Goal: Information Seeking & Learning: Learn about a topic

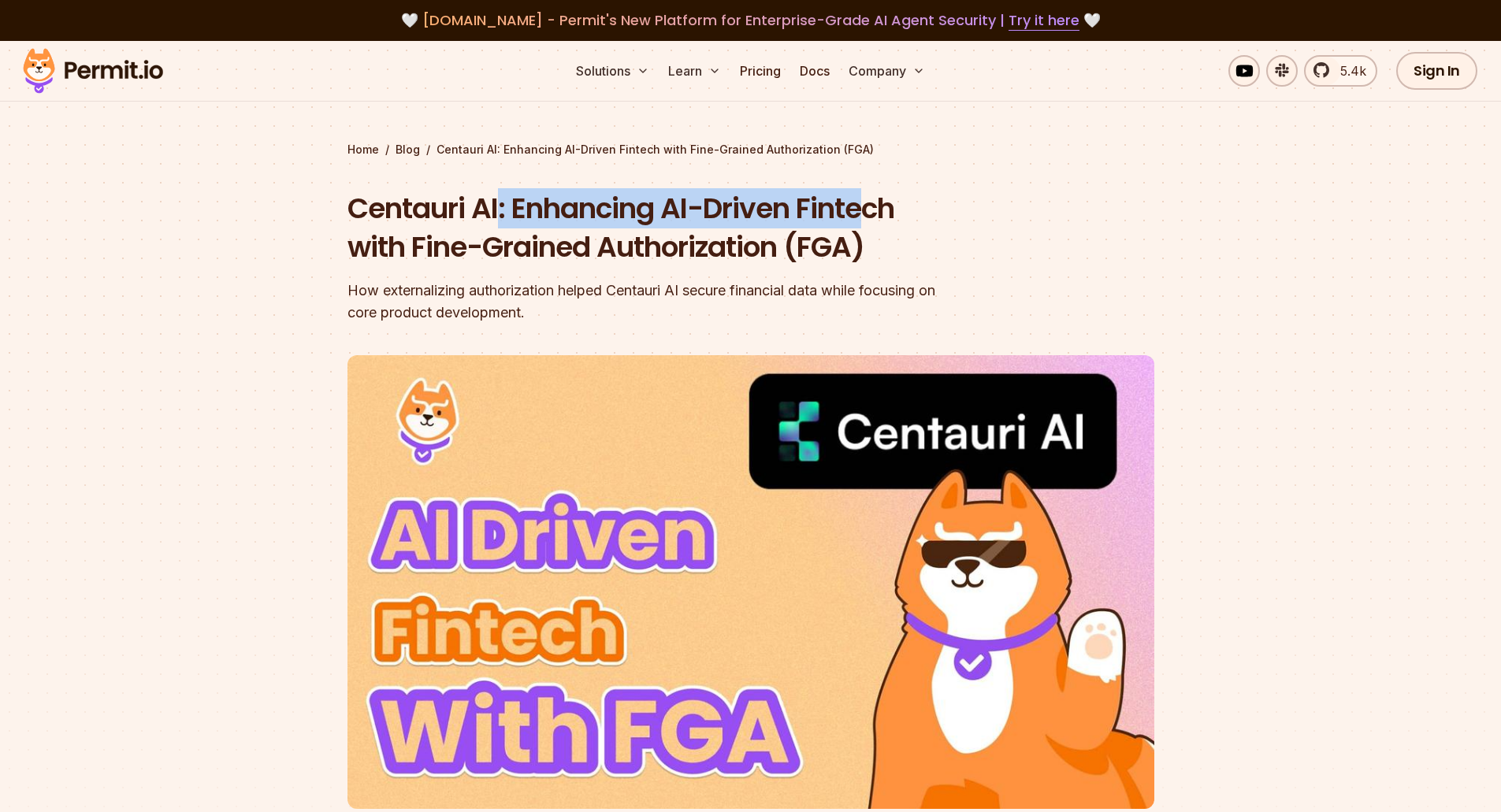
click at [874, 199] on h1 "Centauri AI: Enhancing AI-Driven Fintech with Fine-Grained Authorization (FGA)" at bounding box center [650, 228] width 605 height 78
click at [400, 283] on div "How externalizing authorization helped Centauri AI secure financial data while …" at bounding box center [650, 301] width 605 height 44
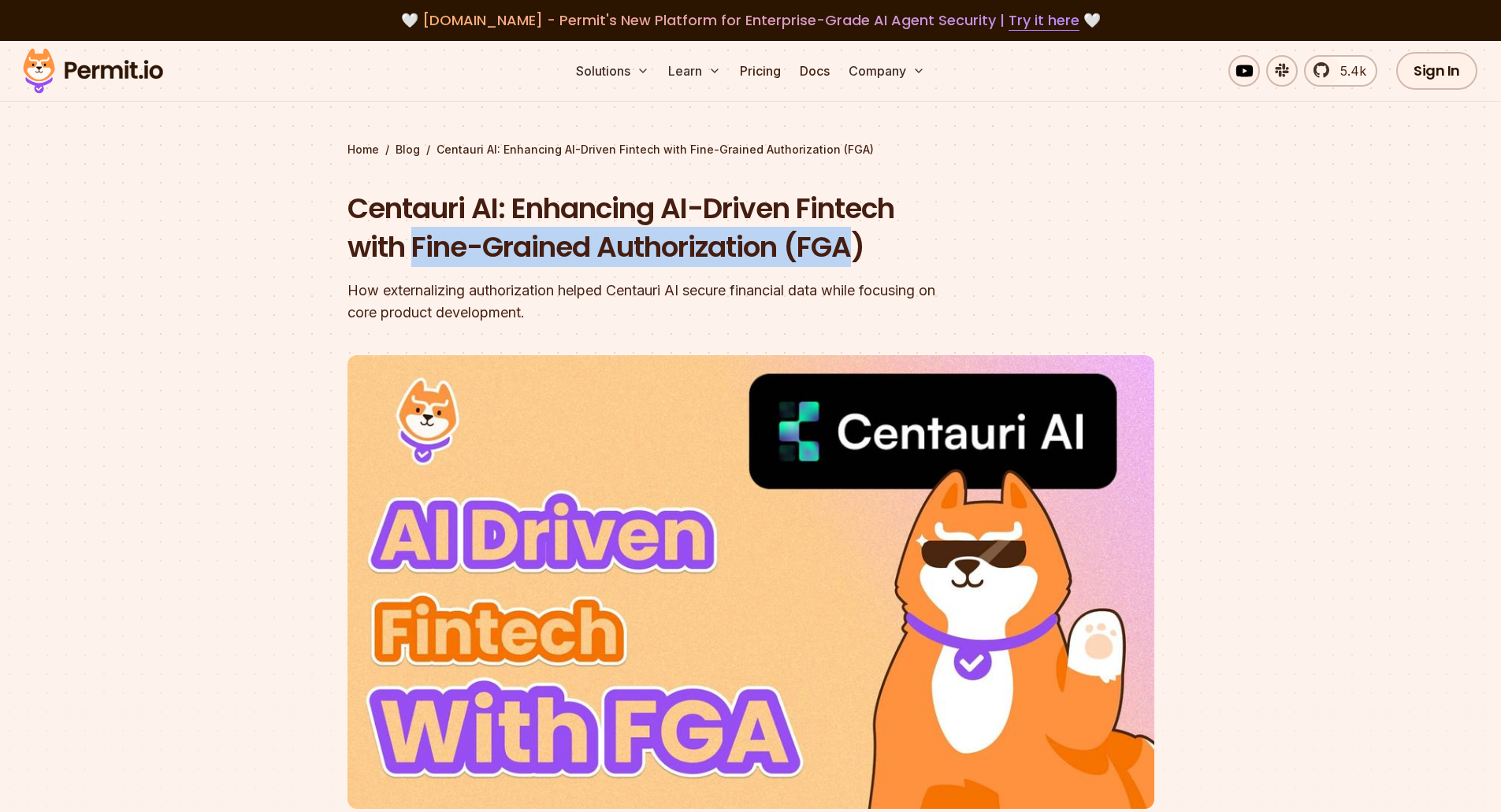
drag, startPoint x: 411, startPoint y: 254, endPoint x: 862, endPoint y: 254, distance: 451.0
click at [862, 254] on h1 "Centauri AI: Enhancing AI-Driven Fintech with Fine-Grained Authorization (FGA)" at bounding box center [650, 228] width 605 height 78
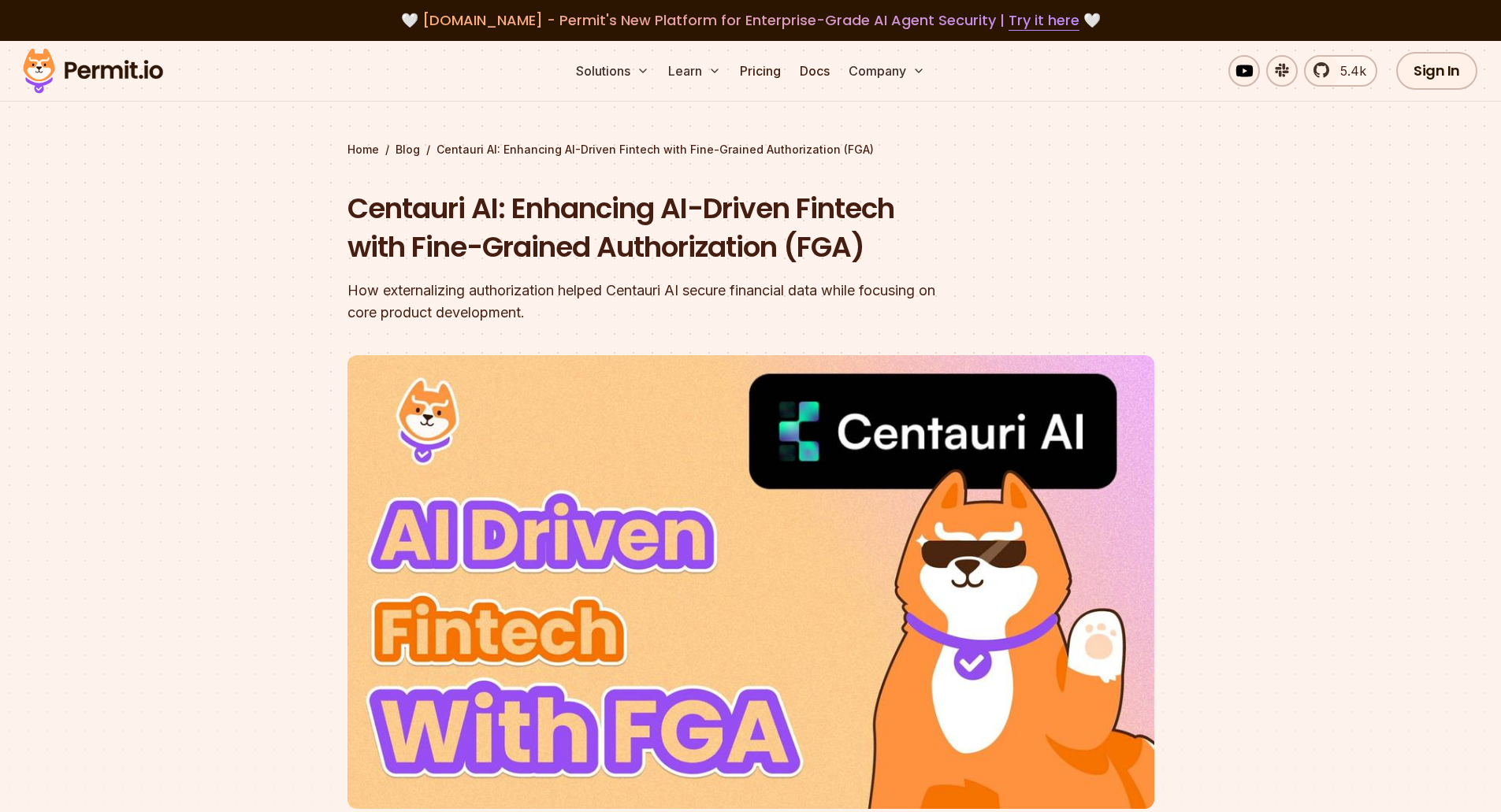
click at [867, 255] on h1 "Centauri AI: Enhancing AI-Driven Fintech with Fine-Grained Authorization (FGA)" at bounding box center [650, 228] width 605 height 78
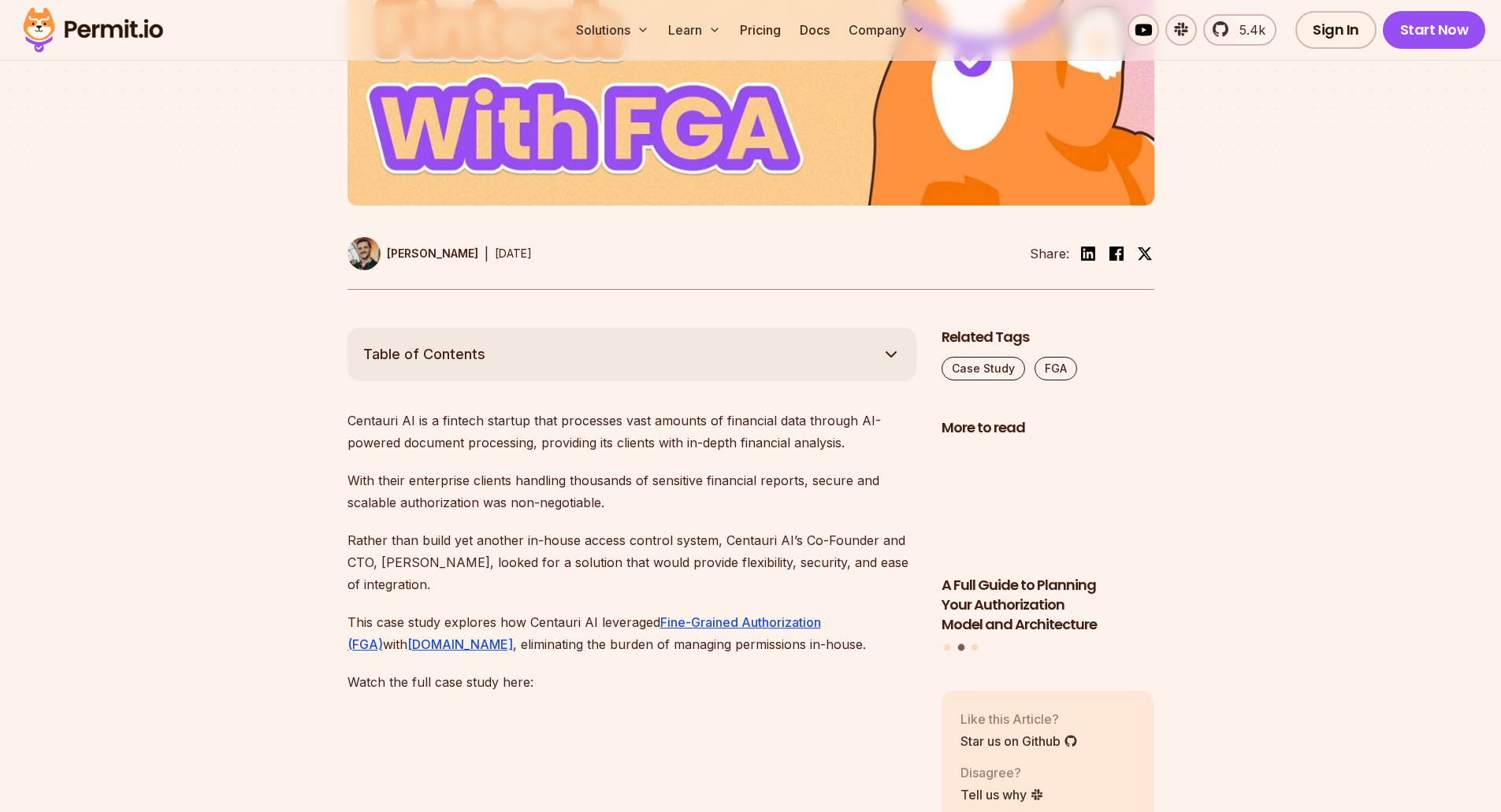
scroll to position [630, 0]
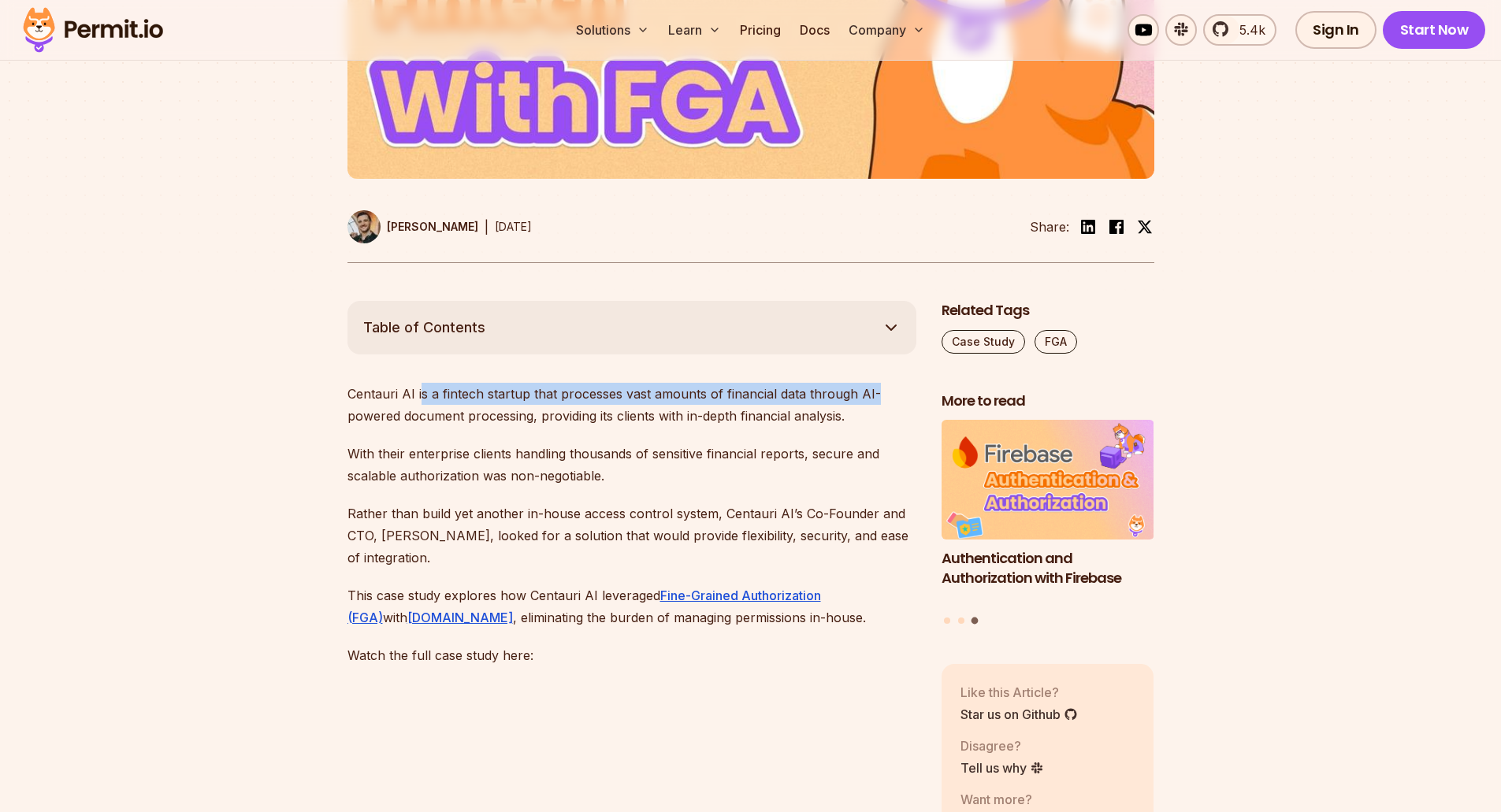
drag, startPoint x: 421, startPoint y: 397, endPoint x: 916, endPoint y: 402, distance: 495.0
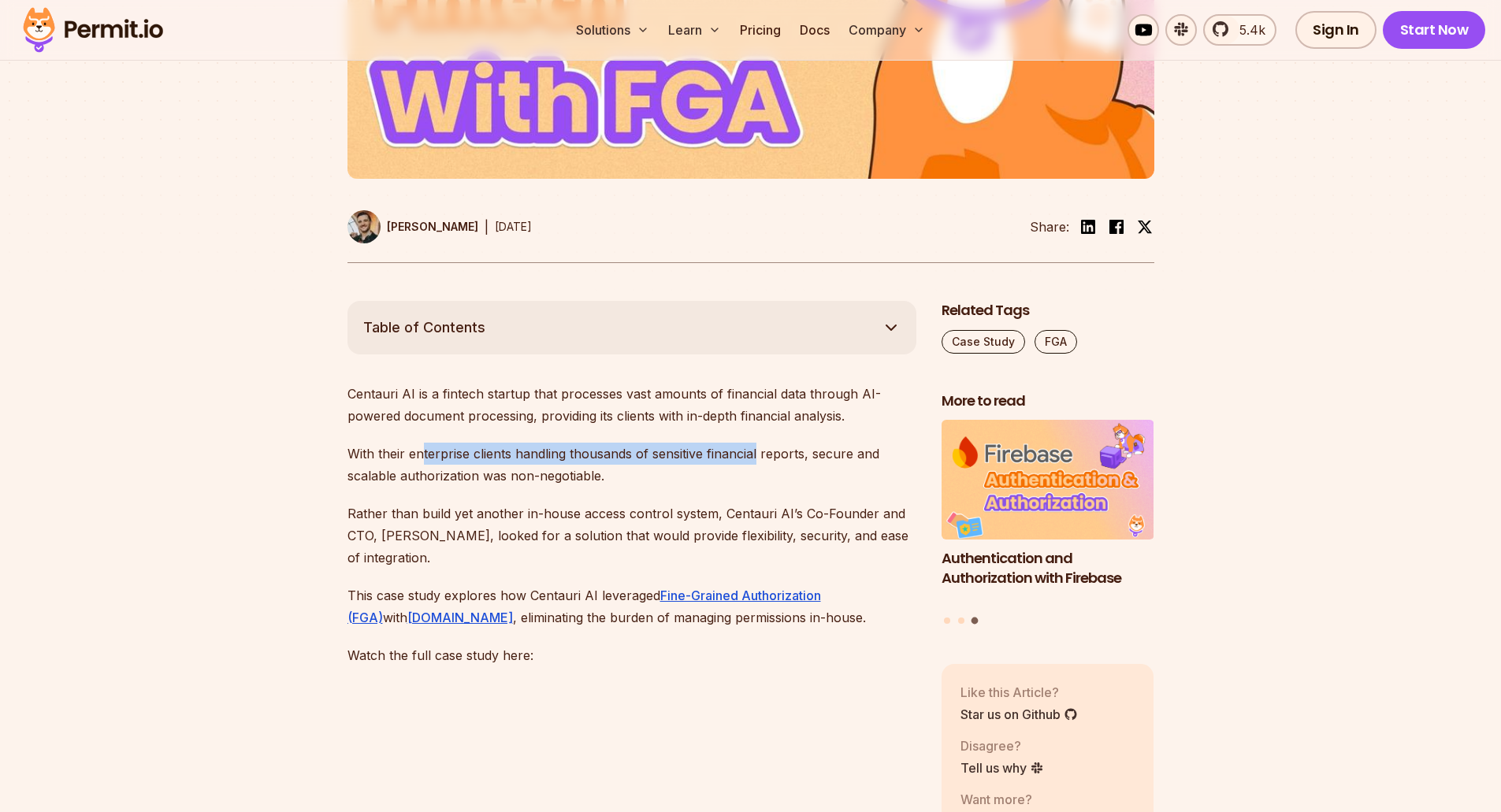
drag, startPoint x: 424, startPoint y: 431, endPoint x: 756, endPoint y: 430, distance: 332.0
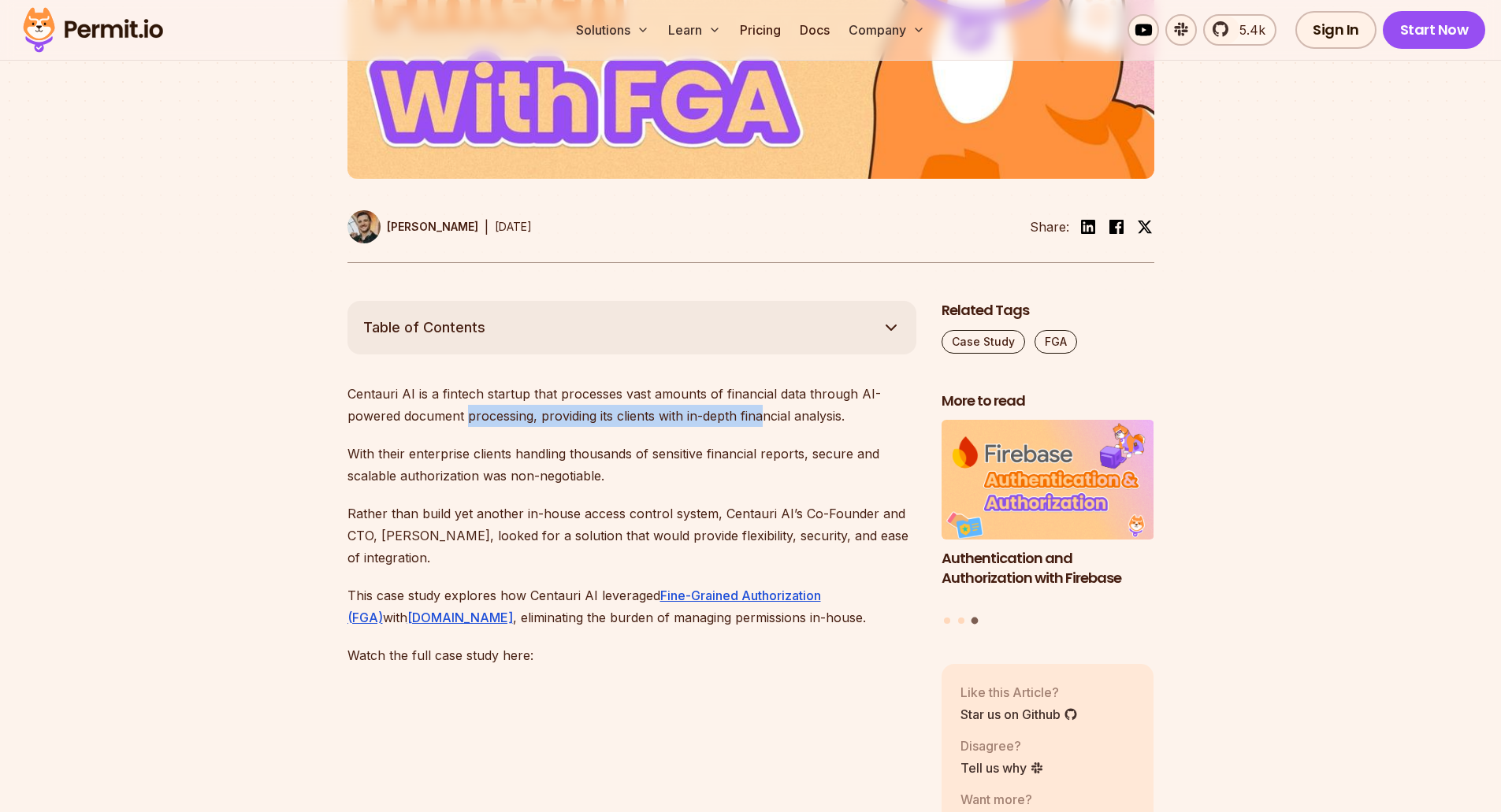
drag, startPoint x: 466, startPoint y: 415, endPoint x: 763, endPoint y: 413, distance: 297.0
click at [763, 413] on p "Centauri AI is a fintech startup that processes vast amounts of financial data …" at bounding box center [631, 405] width 569 height 44
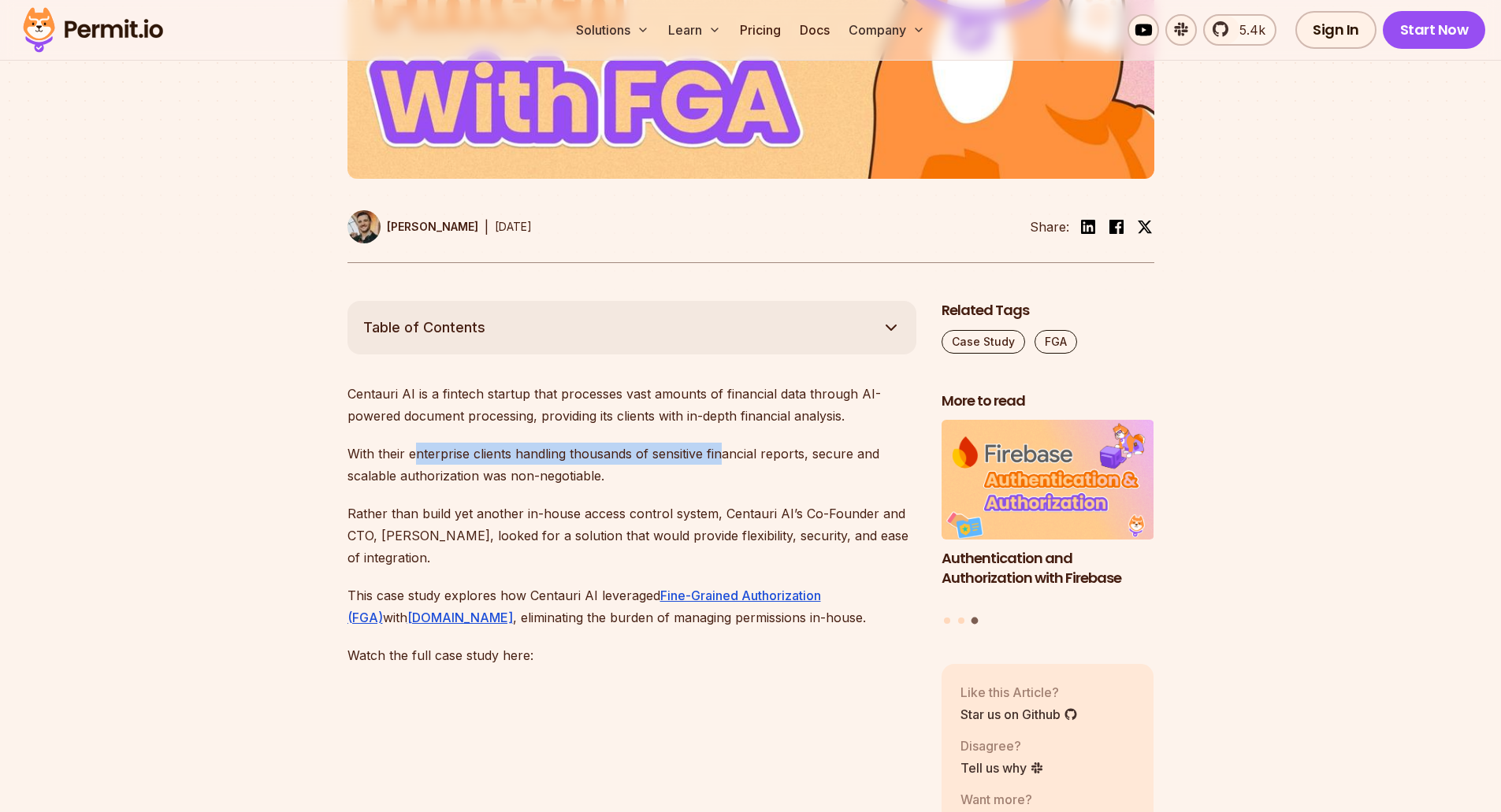
drag, startPoint x: 413, startPoint y: 456, endPoint x: 723, endPoint y: 448, distance: 310.1
click at [723, 448] on p "With their enterprise clients handling thousands of sensitive financial reports…" at bounding box center [631, 465] width 569 height 44
click at [474, 472] on p "With their enterprise clients handling thousands of sensitive financial reports…" at bounding box center [631, 465] width 569 height 44
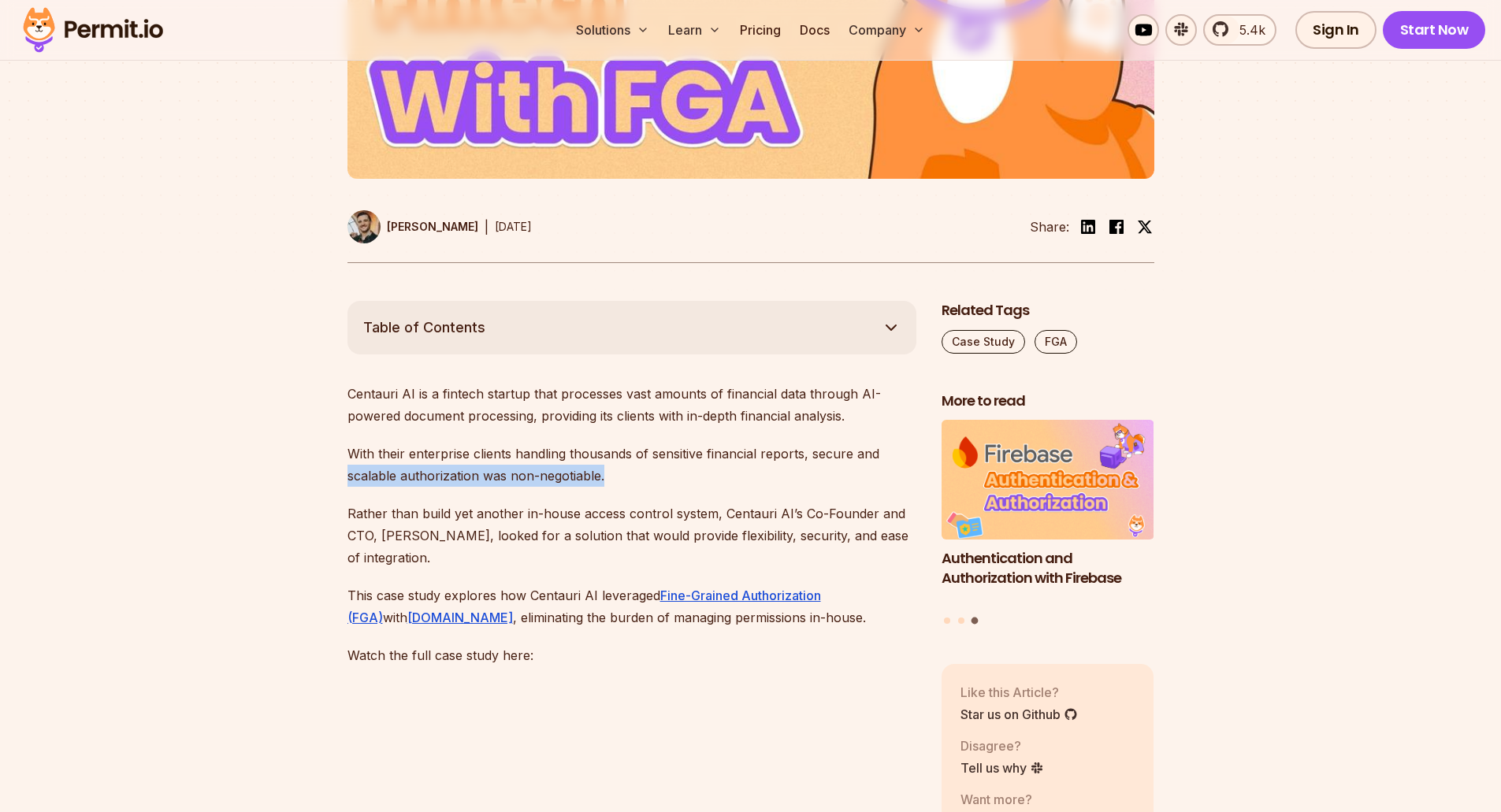
drag, startPoint x: 350, startPoint y: 479, endPoint x: 702, endPoint y: 464, distance: 352.3
click at [701, 464] on p "With their enterprise clients handling thousands of sensitive financial reports…" at bounding box center [631, 465] width 569 height 44
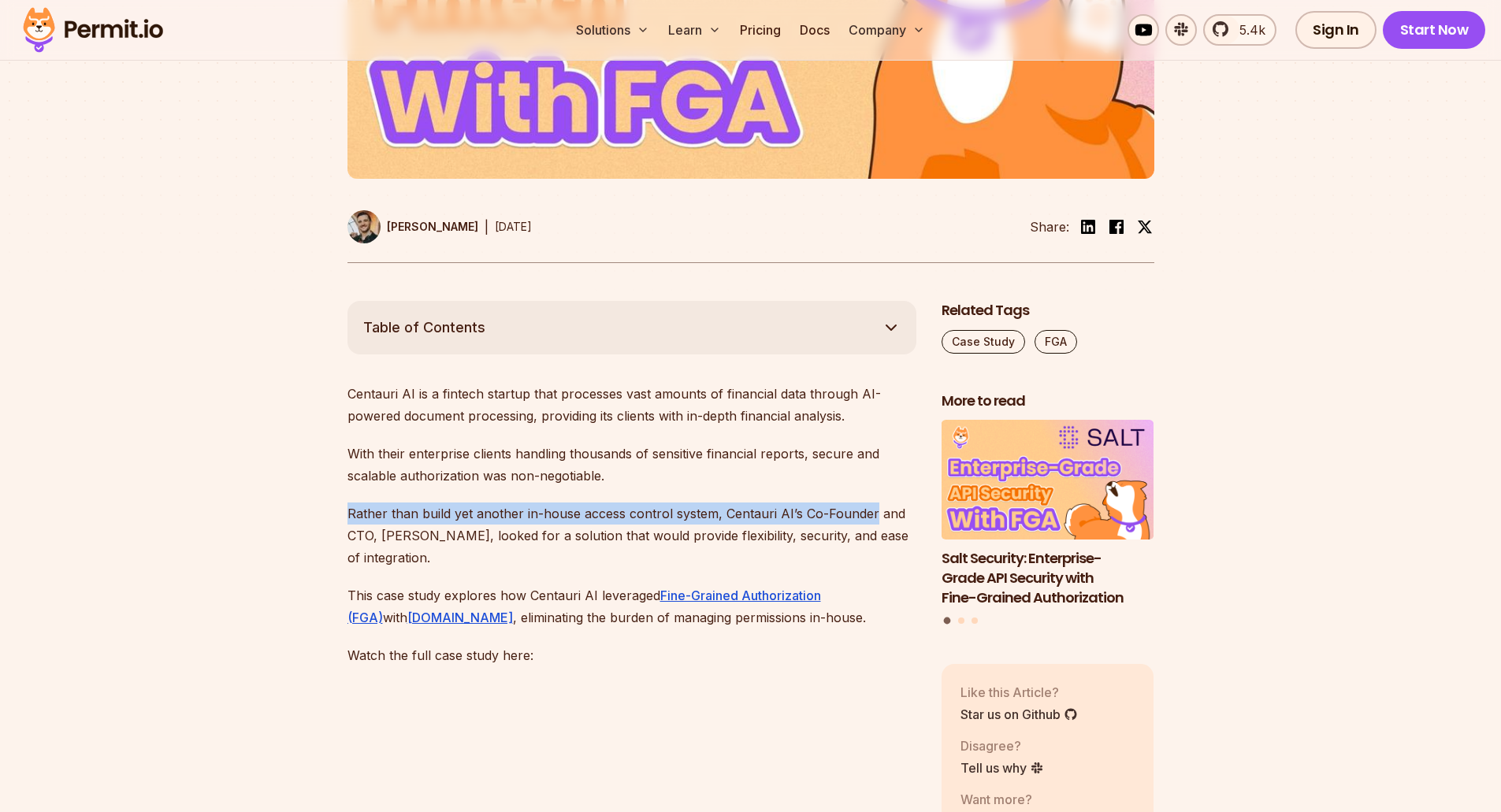
drag, startPoint x: 350, startPoint y: 510, endPoint x: 880, endPoint y: 502, distance: 530.1
click at [880, 503] on p "Rather than build yet another in-house access control system, Centauri AI’s Co-…" at bounding box center [631, 536] width 569 height 66
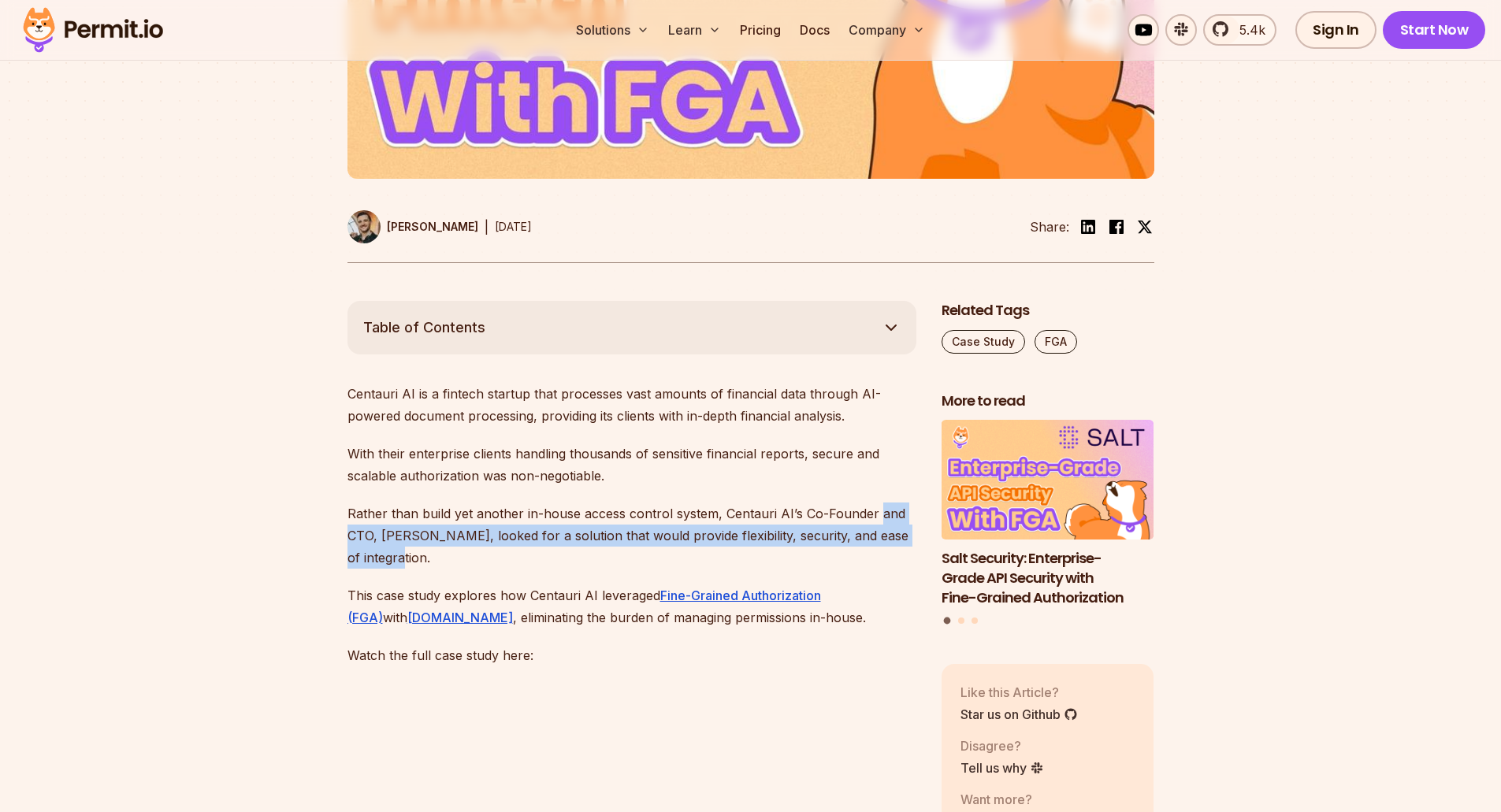
drag, startPoint x: 343, startPoint y: 539, endPoint x: 468, endPoint y: 557, distance: 126.3
click at [480, 557] on p "Rather than build yet another in-house access control system, Centauri AI’s Co-…" at bounding box center [631, 536] width 569 height 66
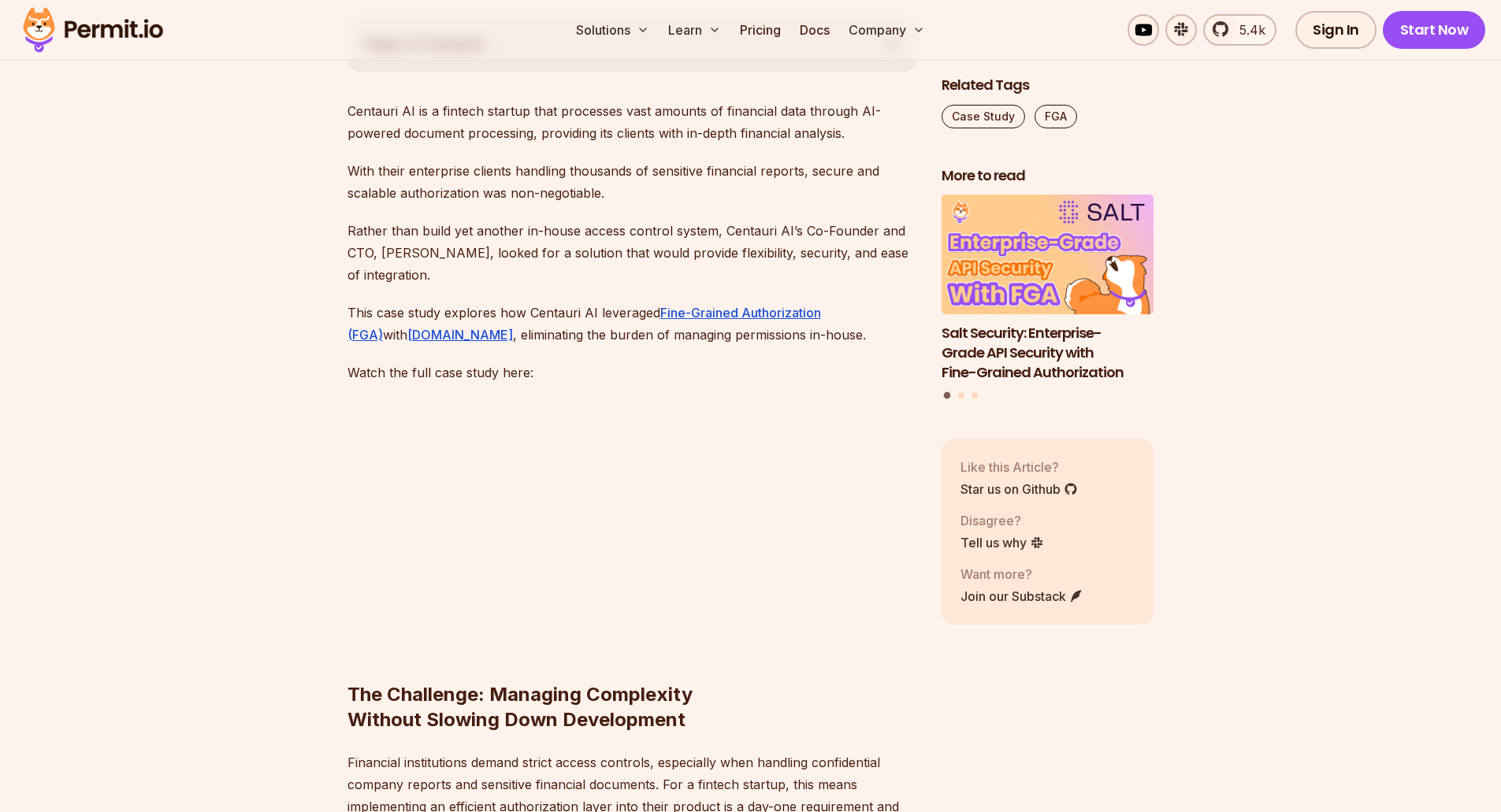
scroll to position [946, 0]
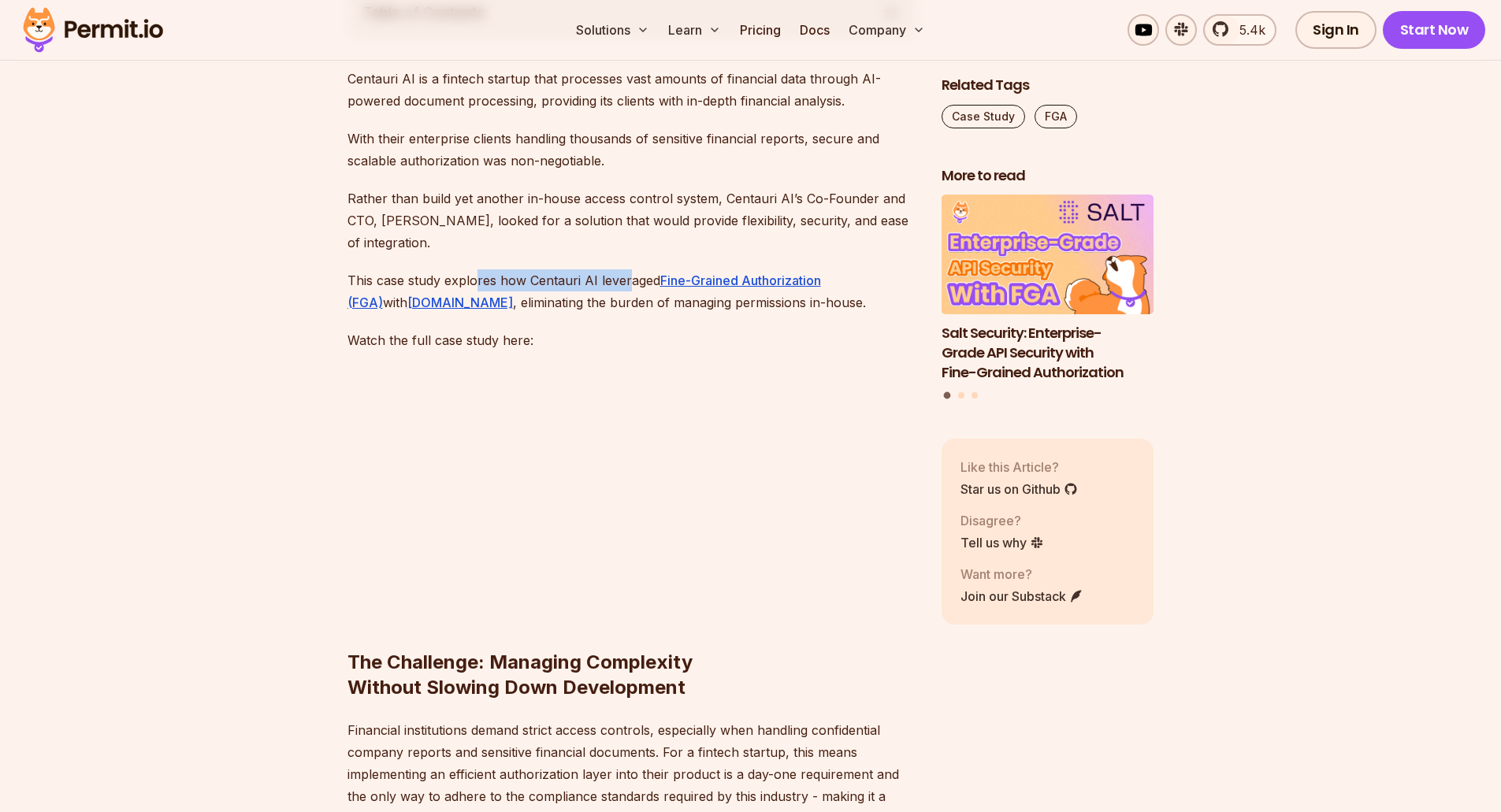
drag, startPoint x: 473, startPoint y: 284, endPoint x: 630, endPoint y: 280, distance: 157.1
click at [630, 280] on p "This case study explores how Centauri AI leveraged Fine-Grained Authorization (…" at bounding box center [631, 291] width 569 height 44
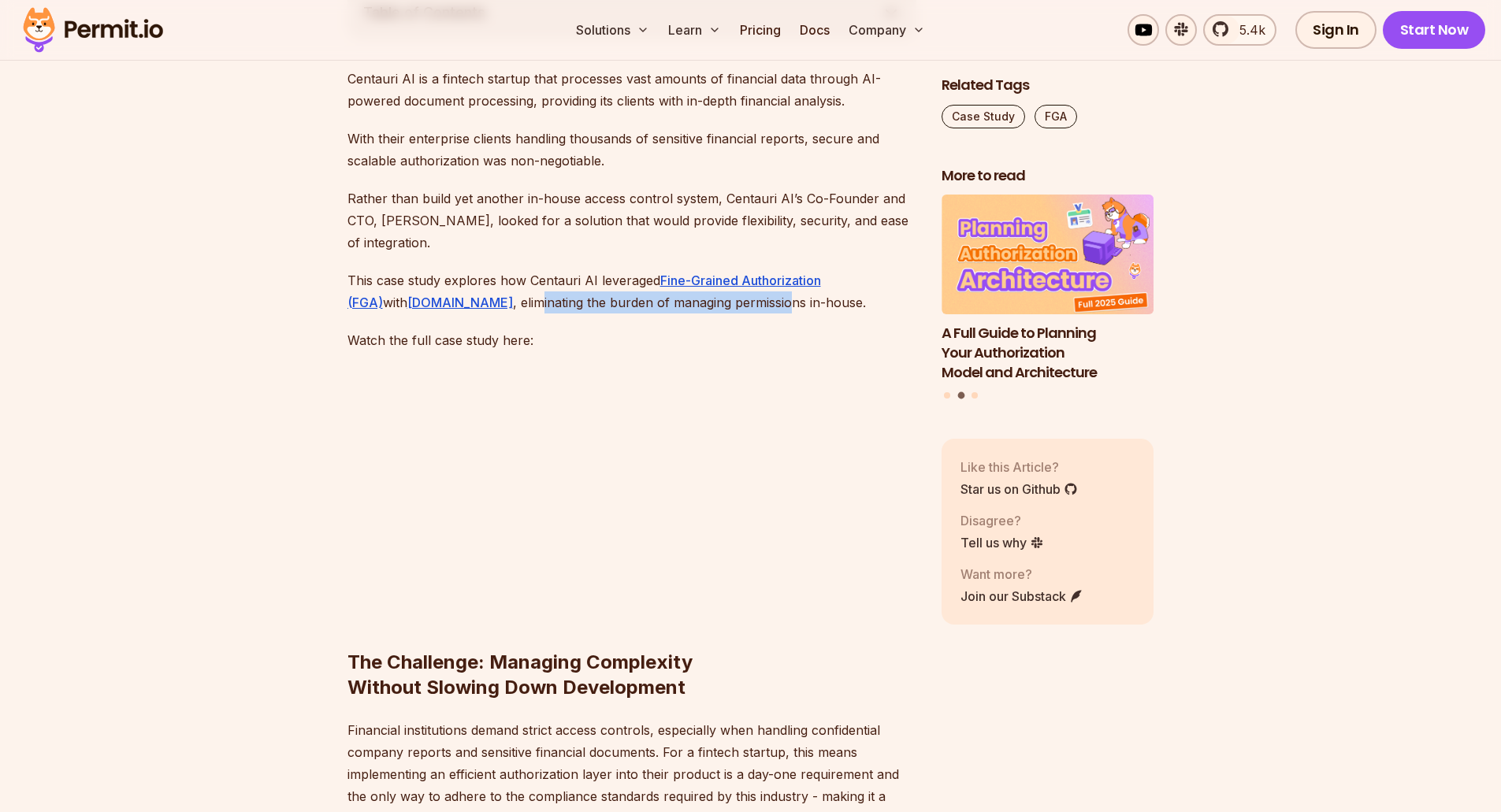
drag, startPoint x: 512, startPoint y: 301, endPoint x: 747, endPoint y: 301, distance: 235.0
click at [747, 301] on p "This case study explores how Centauri AI leveraged Fine-Grained Authorization (…" at bounding box center [631, 291] width 569 height 44
click at [677, 336] on p "Watch the full case study here:" at bounding box center [631, 340] width 569 height 22
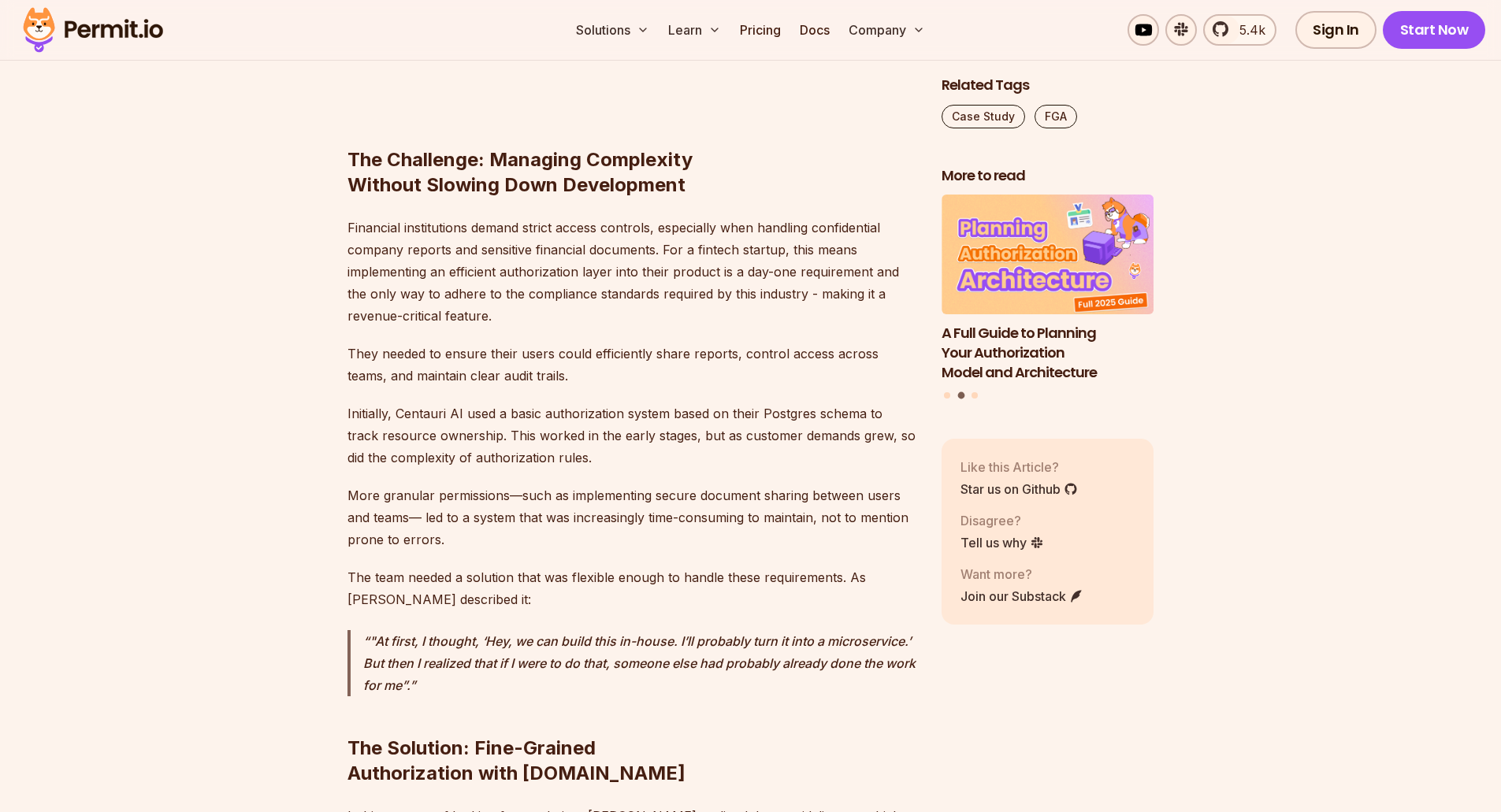
scroll to position [1812, 0]
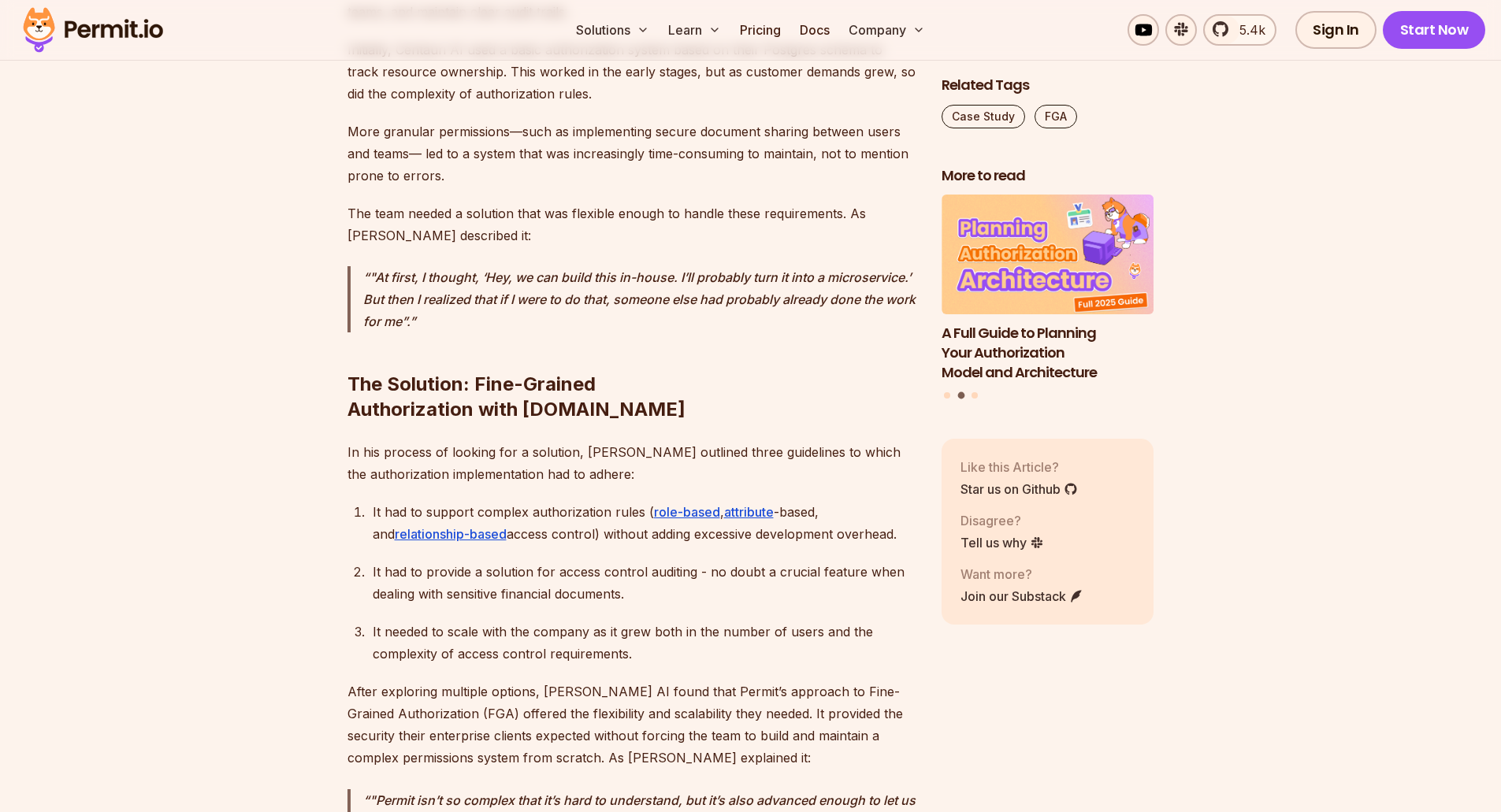
click at [122, 27] on img at bounding box center [93, 30] width 155 height 54
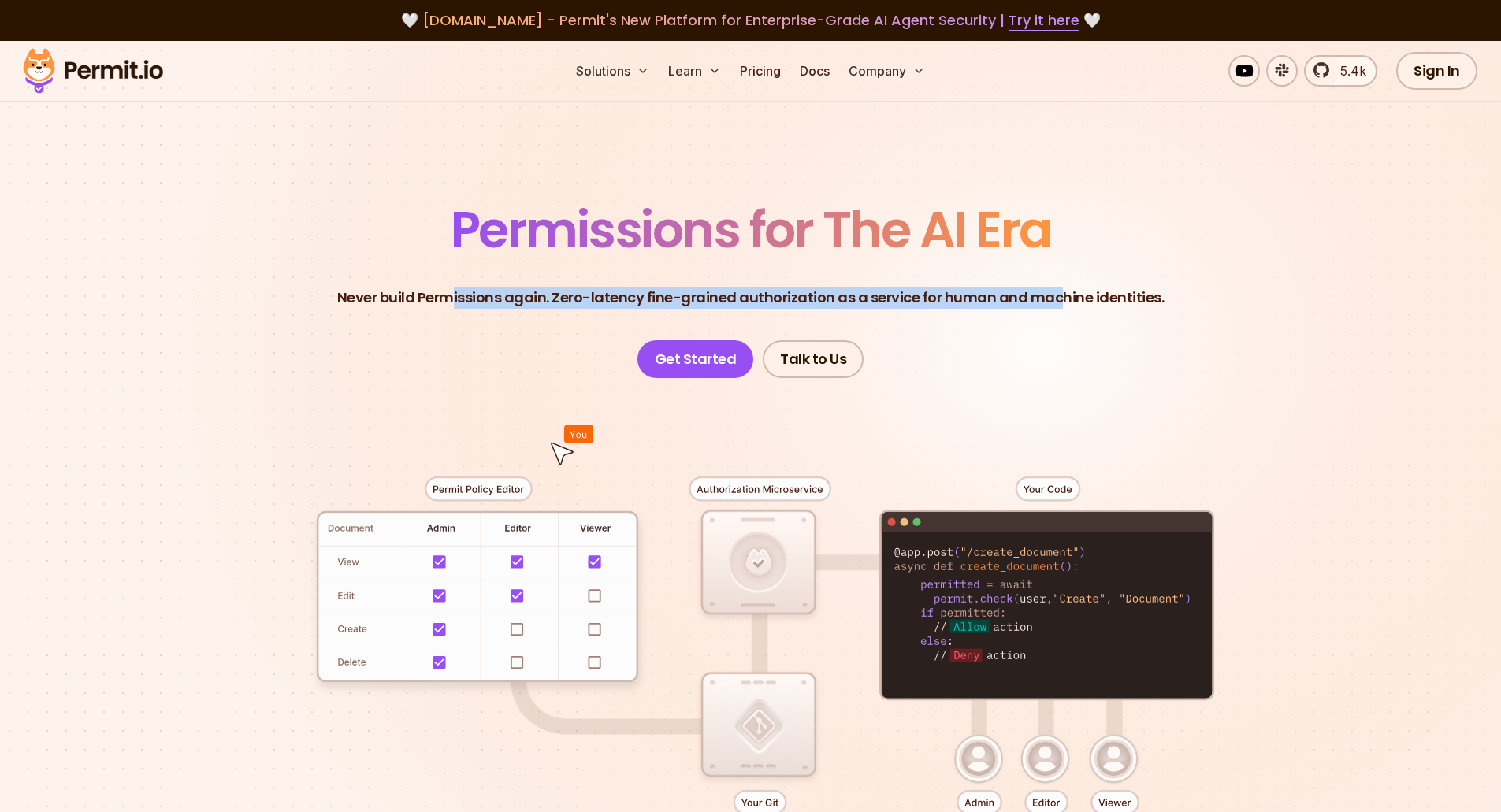
drag, startPoint x: 462, startPoint y: 293, endPoint x: 1059, endPoint y: 330, distance: 598.1
click at [1059, 330] on header "Permissions for The AI Era Never build Permissions again. Zero-latency fine-gra…" at bounding box center [751, 292] width 1103 height 174
click at [984, 360] on header "Permissions for The AI Era Never build Permissions again. Zero-latency fine-gra…" at bounding box center [751, 292] width 1103 height 174
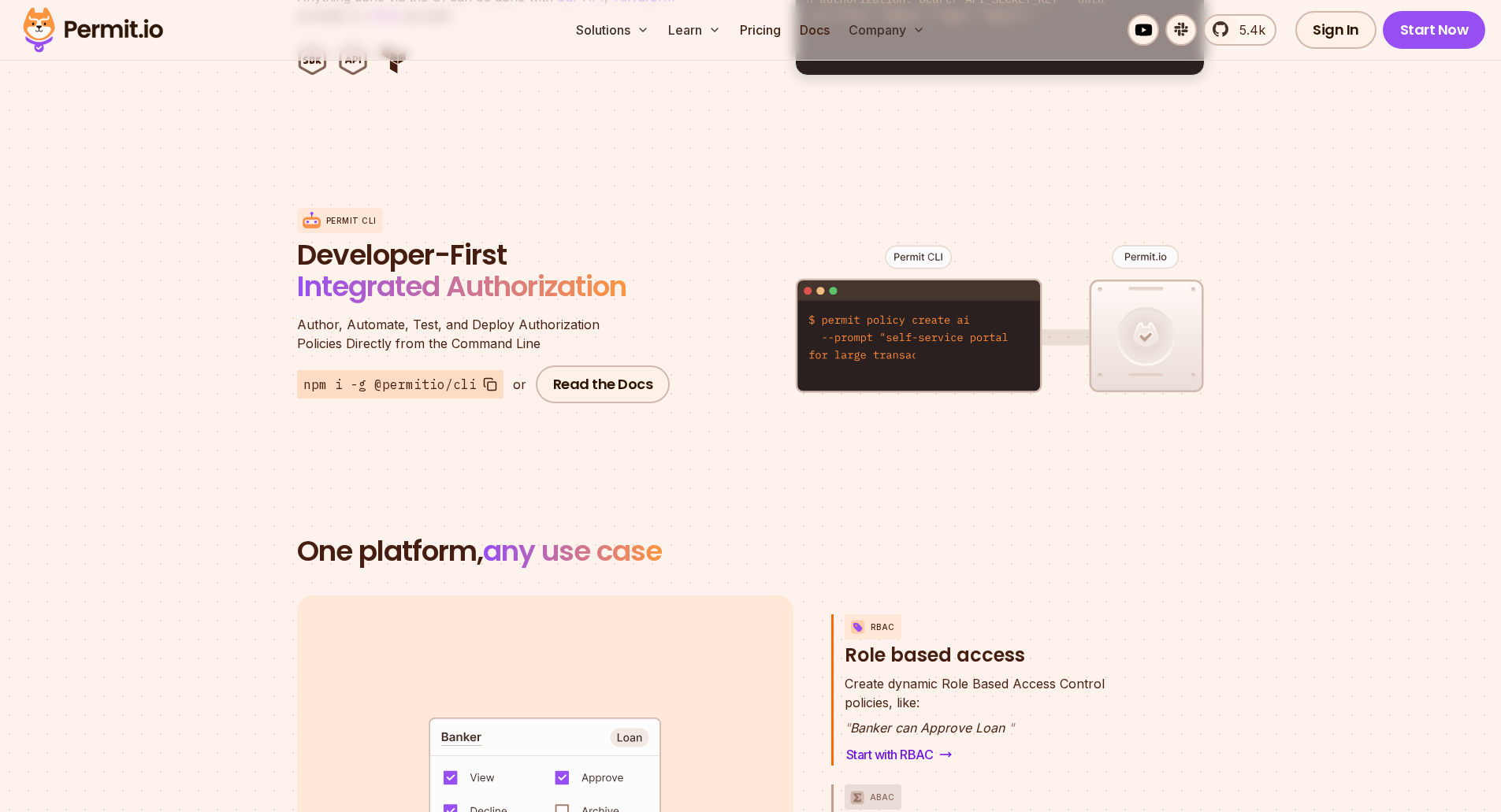
scroll to position [1497, 0]
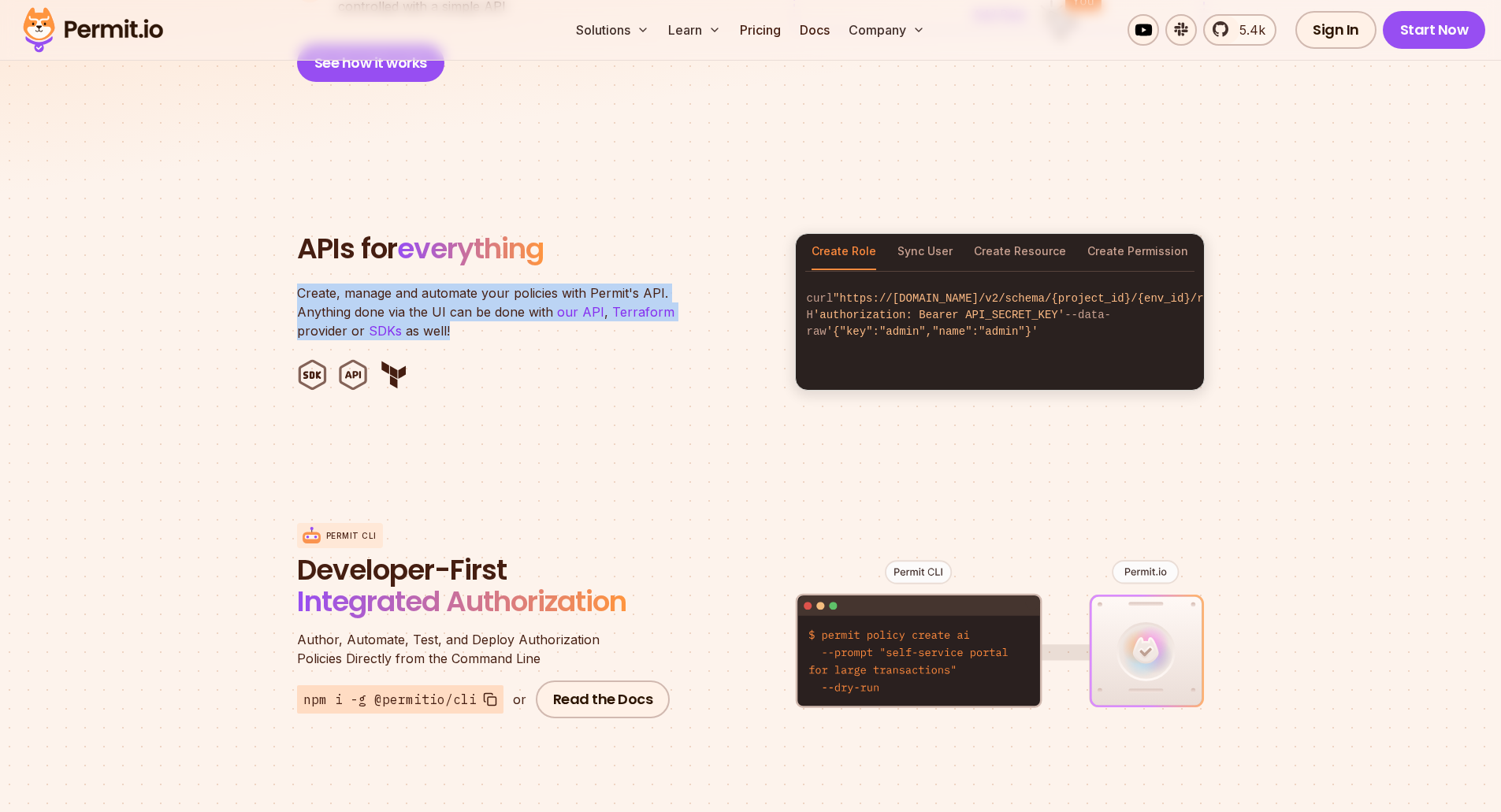
drag, startPoint x: 295, startPoint y: 278, endPoint x: 495, endPoint y: 310, distance: 202.5
click at [495, 310] on section "APIs for everything Create, manage and automate your policies with Permit's API…" at bounding box center [750, 312] width 1501 height 309
click at [496, 310] on p "Create, manage and automate your policies with Permit's API. Anything done via …" at bounding box center [494, 312] width 394 height 56
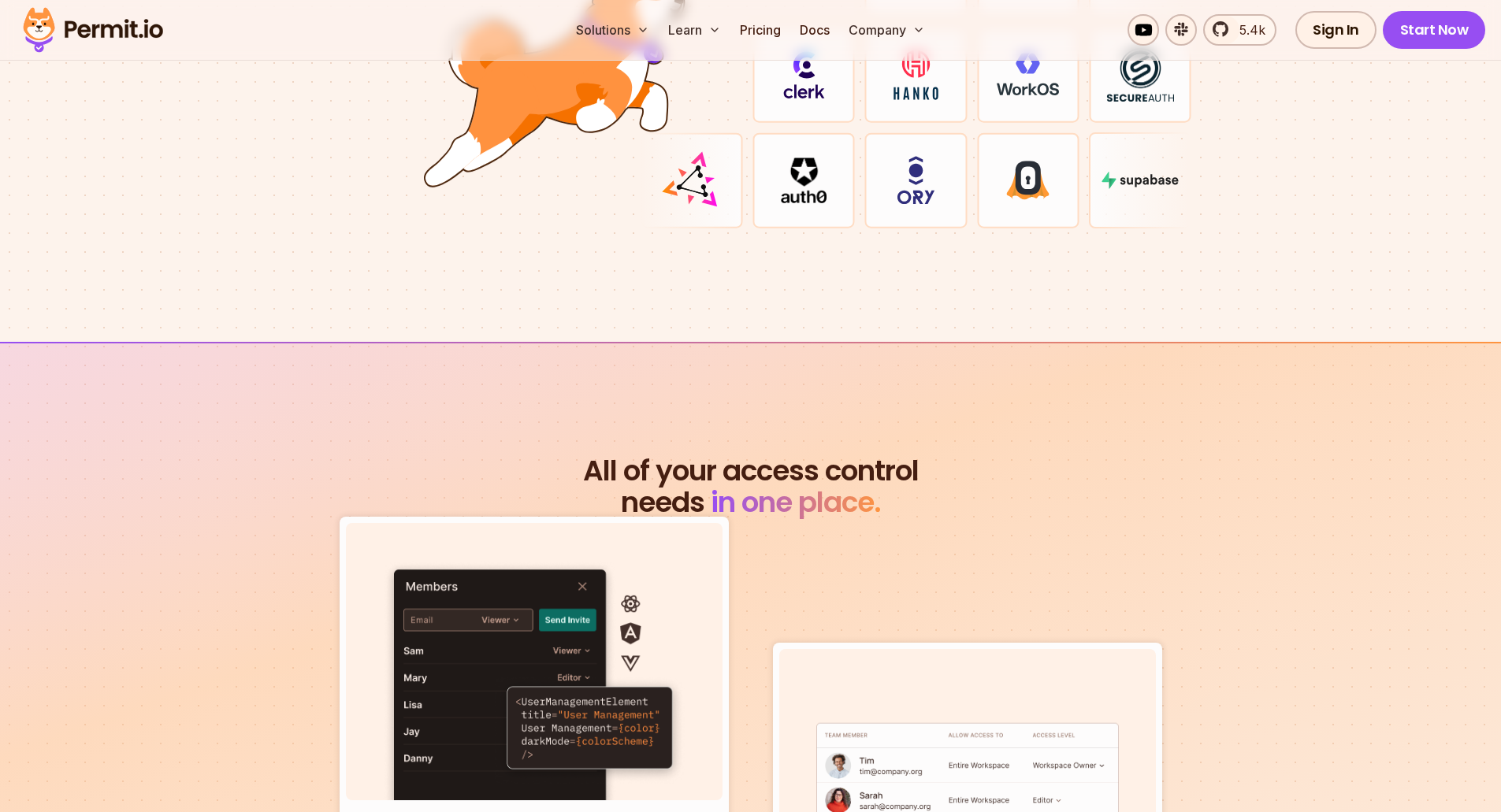
scroll to position [4491, 0]
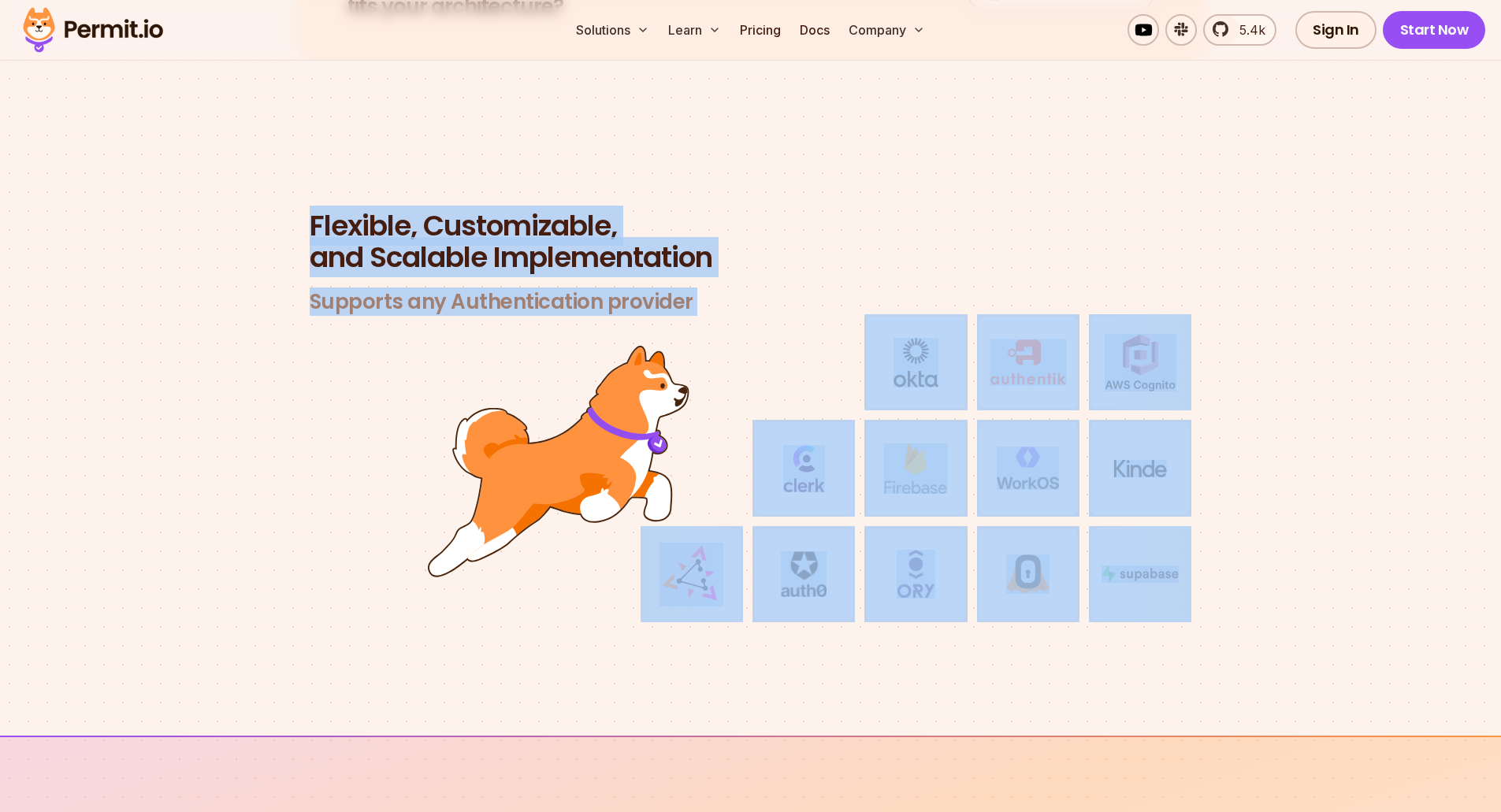
drag, startPoint x: 294, startPoint y: 220, endPoint x: 1266, endPoint y: 553, distance: 1027.5
click at [1266, 553] on section "Flexible, Customizable, and Scalable Implementation Supports any Authentication…" at bounding box center [750, 435] width 1501 height 602
click at [1266, 553] on section "Flexible, Customizable, and Scalable Implementation Supports any Authentication…" at bounding box center [750, 435] width 1501 height 602
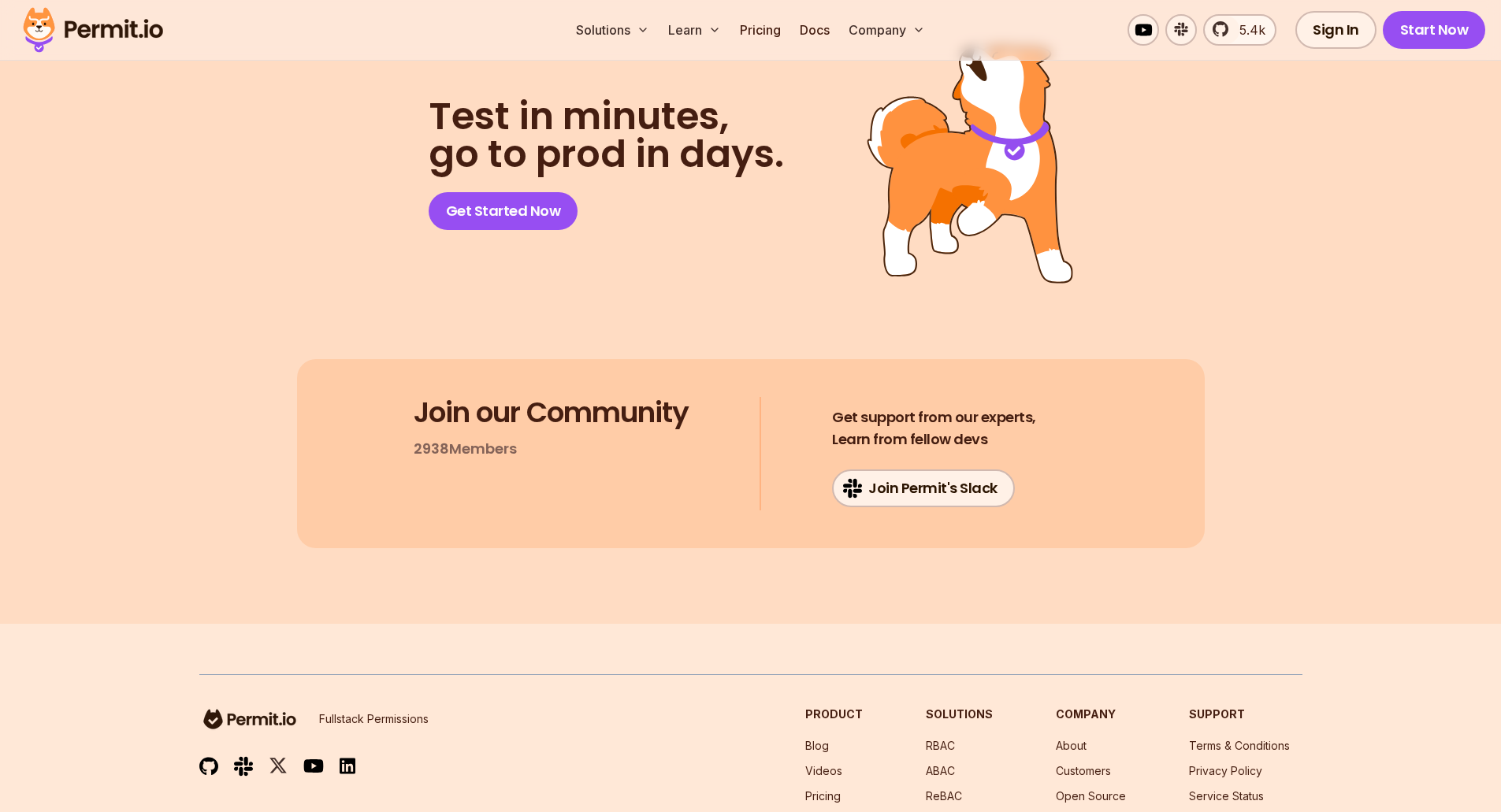
scroll to position [8030, 0]
